Goal: Obtain resource: Download file/media

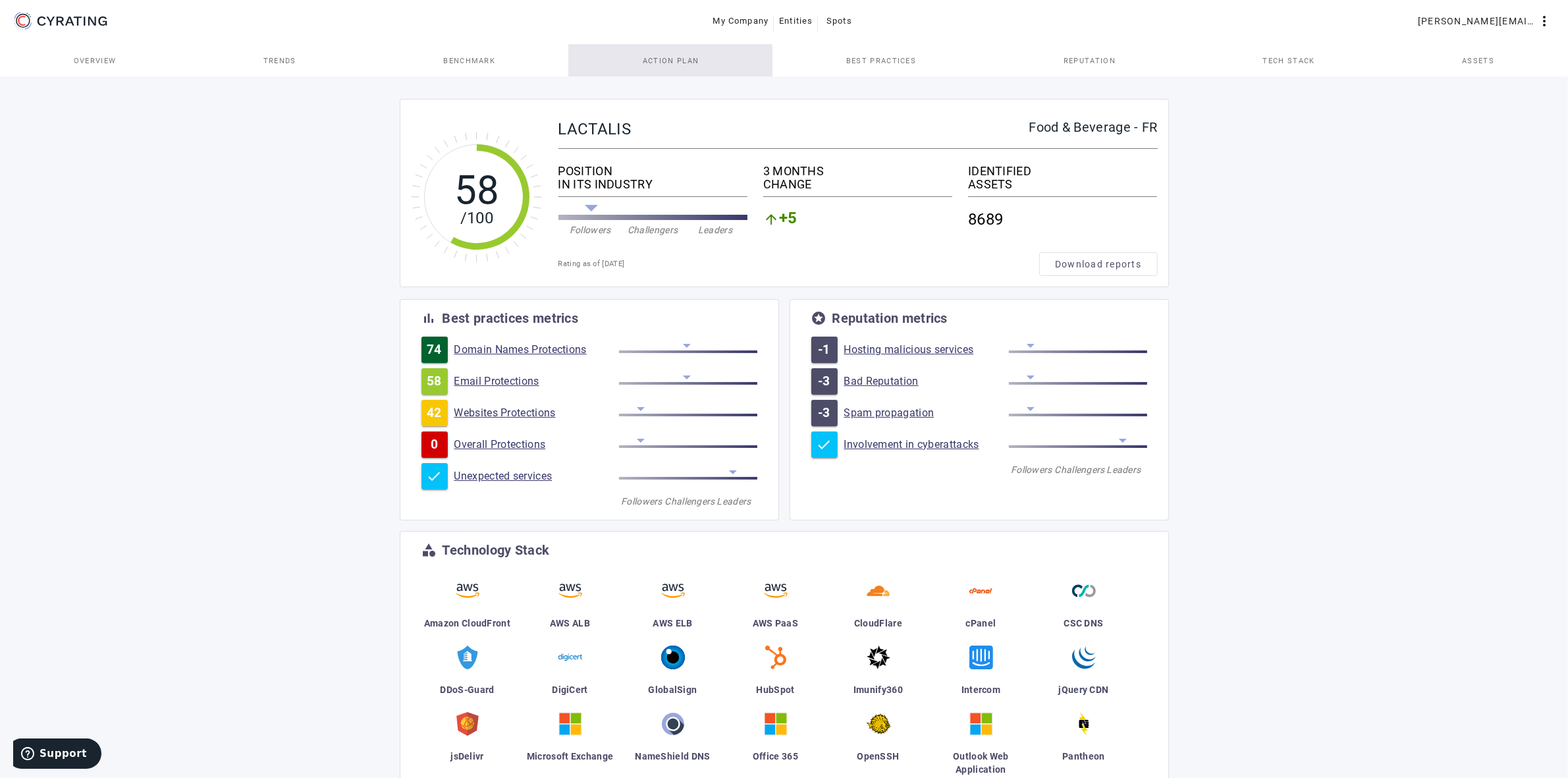
click at [671, 69] on span "Action Plan" at bounding box center [672, 61] width 57 height 32
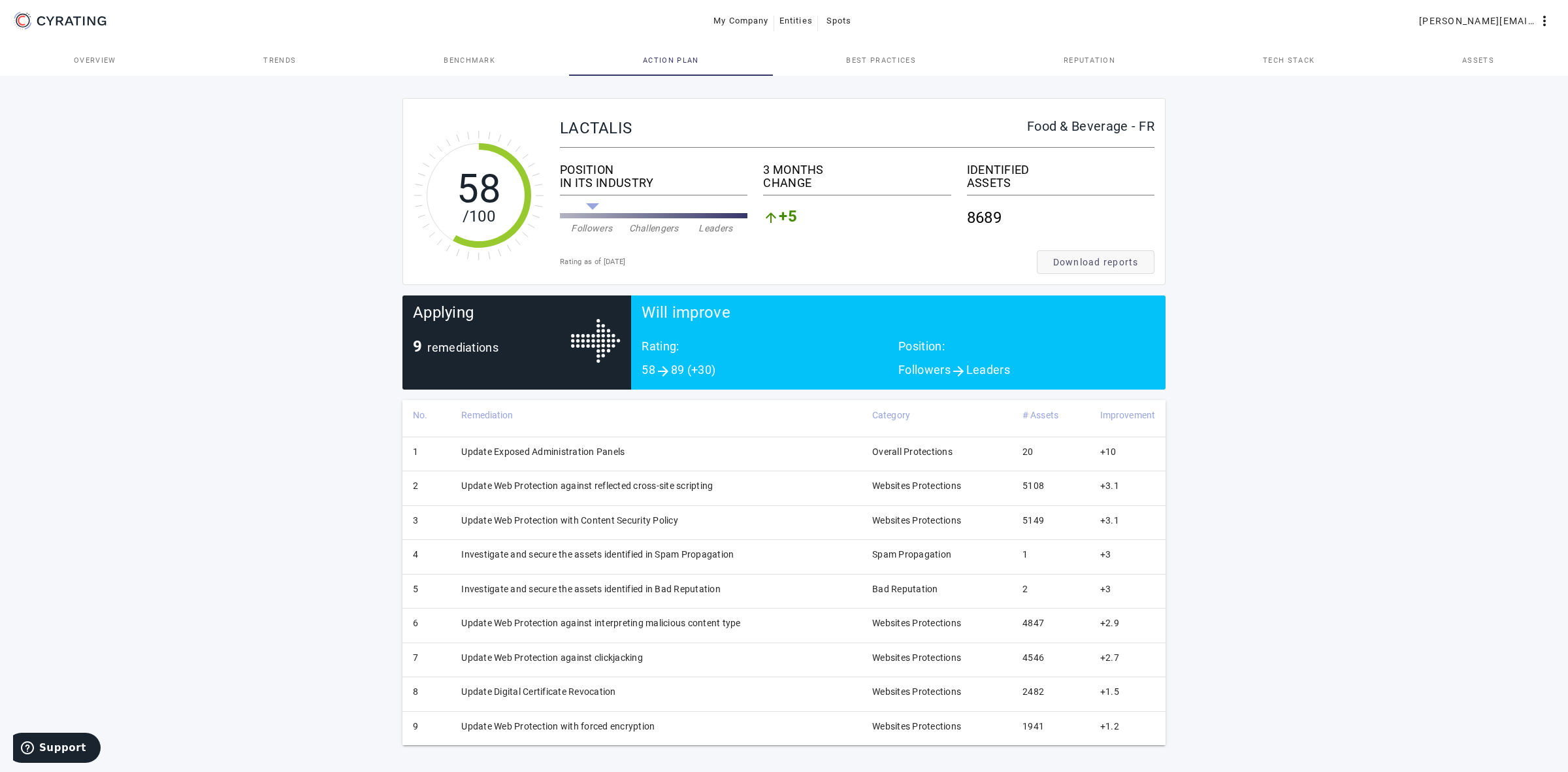
click at [1083, 262] on span "Download reports" at bounding box center [1096, 262] width 86 height 13
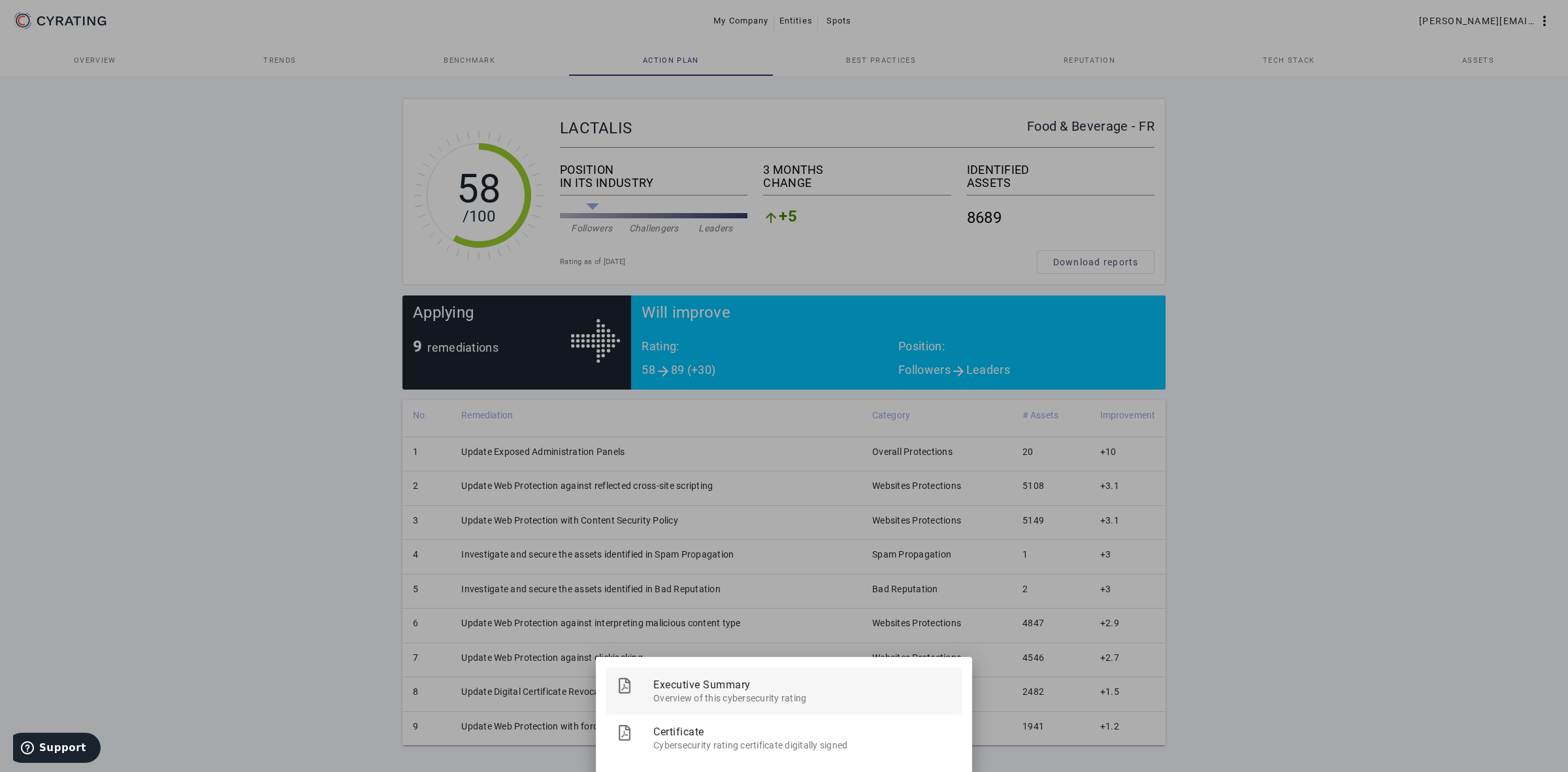
drag, startPoint x: 731, startPoint y: 686, endPoint x: 747, endPoint y: 683, distance: 16.3
click at [731, 687] on span "Executive Summary" at bounding box center [802, 683] width 298 height 34
